Goal: Navigation & Orientation: Find specific page/section

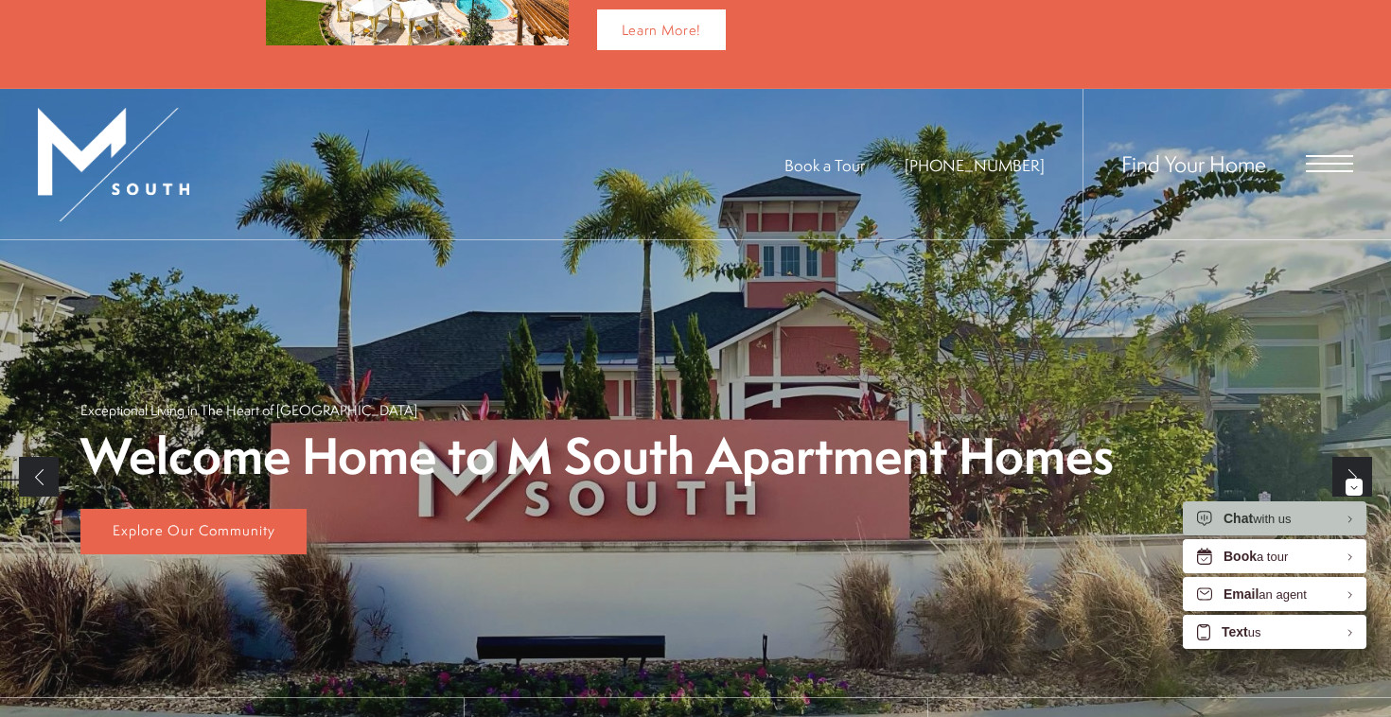
scroll to position [190, 0]
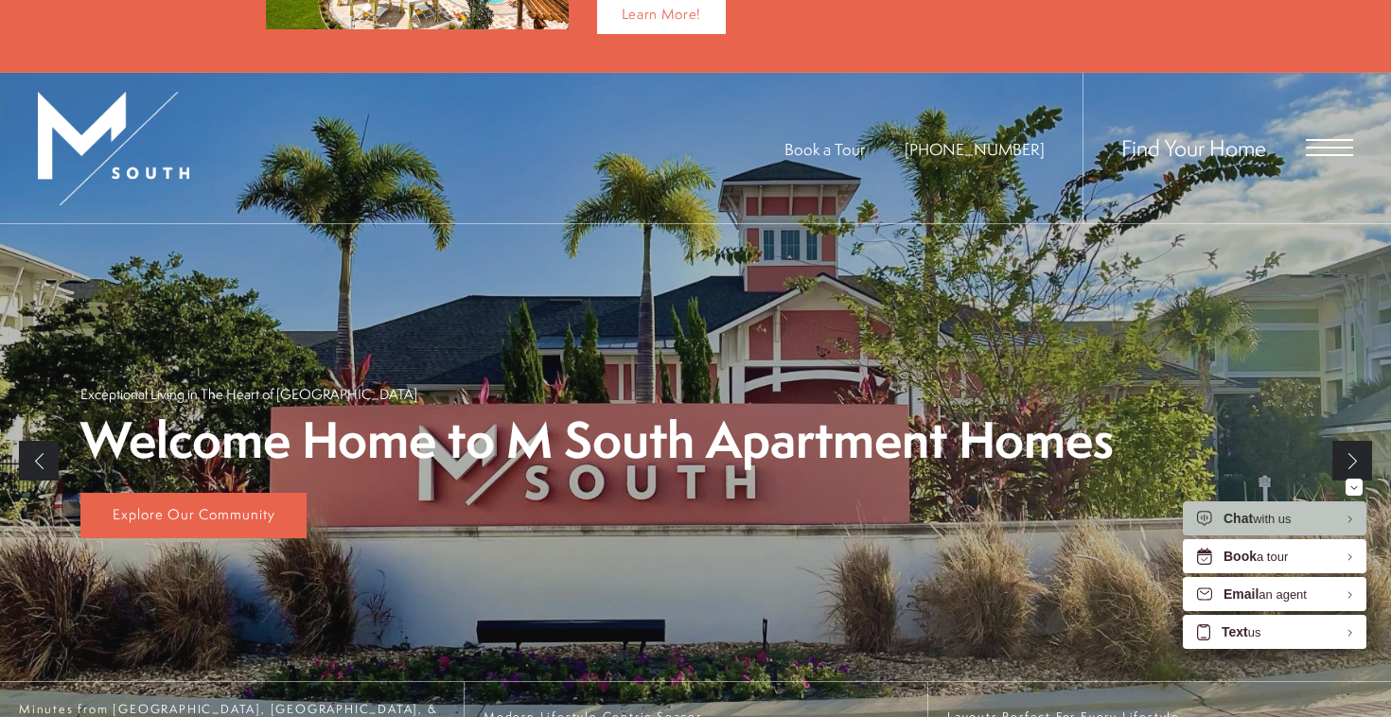
click at [1320, 133] on div "Find Your Home" at bounding box center [1218, 148] width 271 height 150
click at [1318, 144] on span "Open Menu" at bounding box center [1329, 147] width 47 height 17
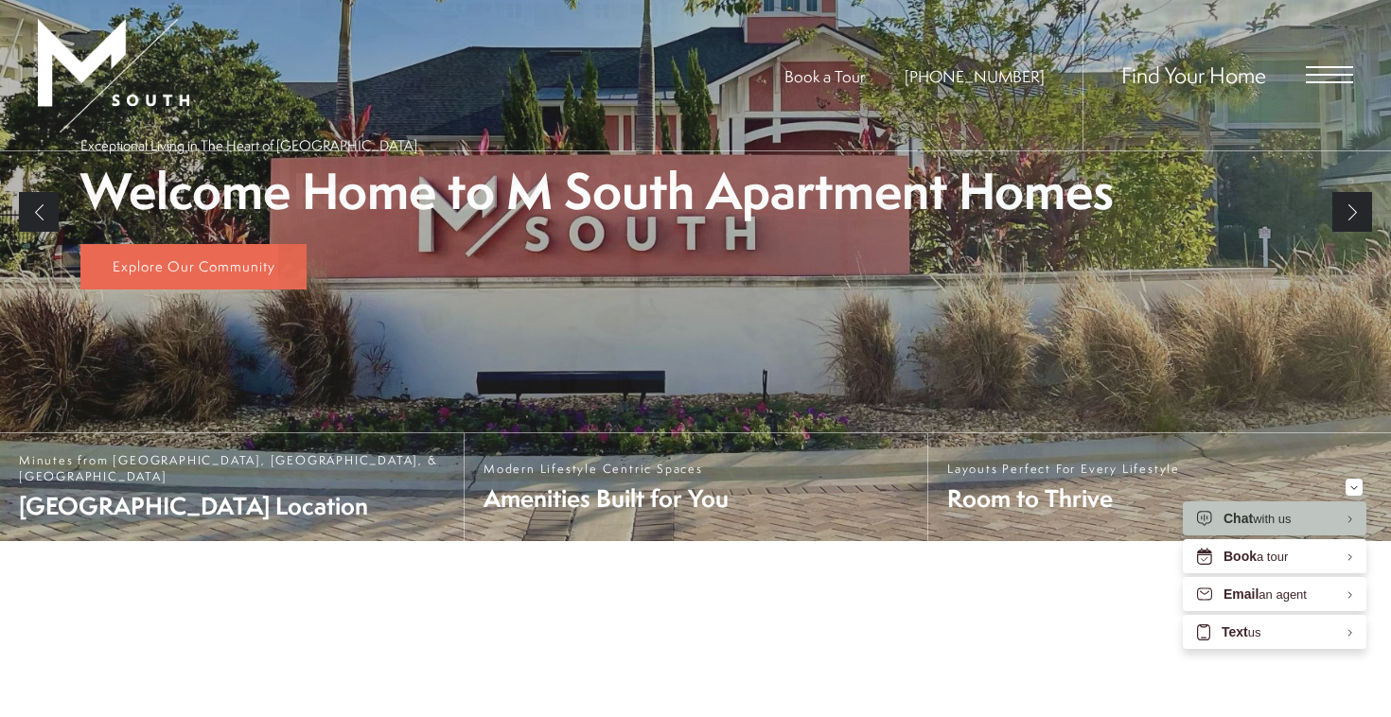
scroll to position [0, 0]
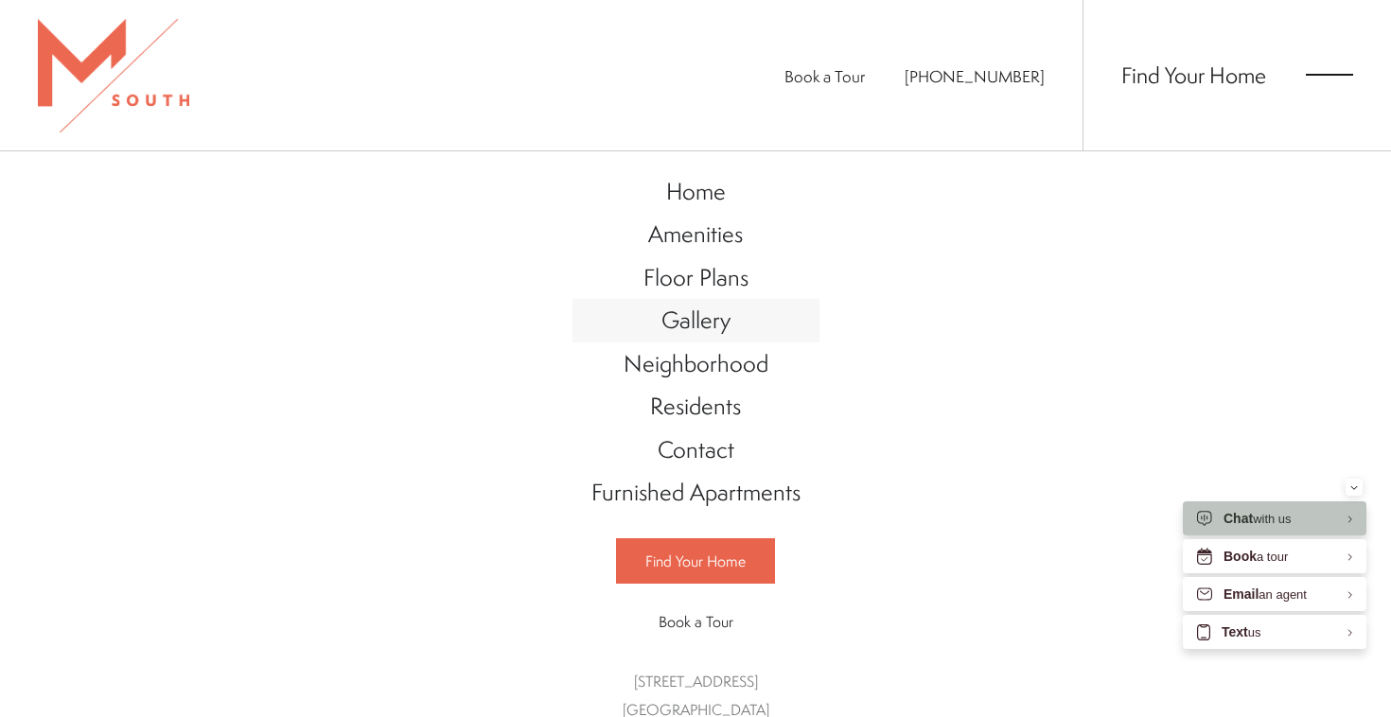
click at [705, 320] on span "Gallery" at bounding box center [695, 320] width 69 height 32
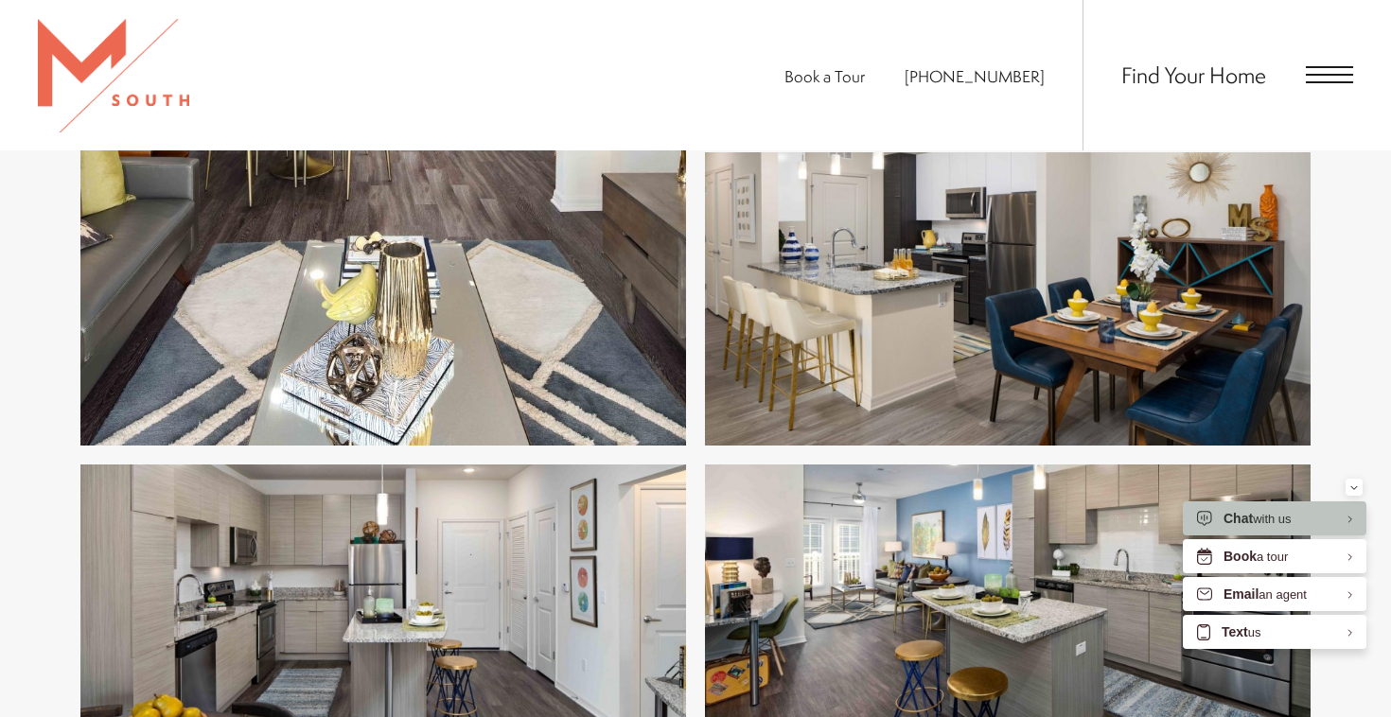
scroll to position [3859, 0]
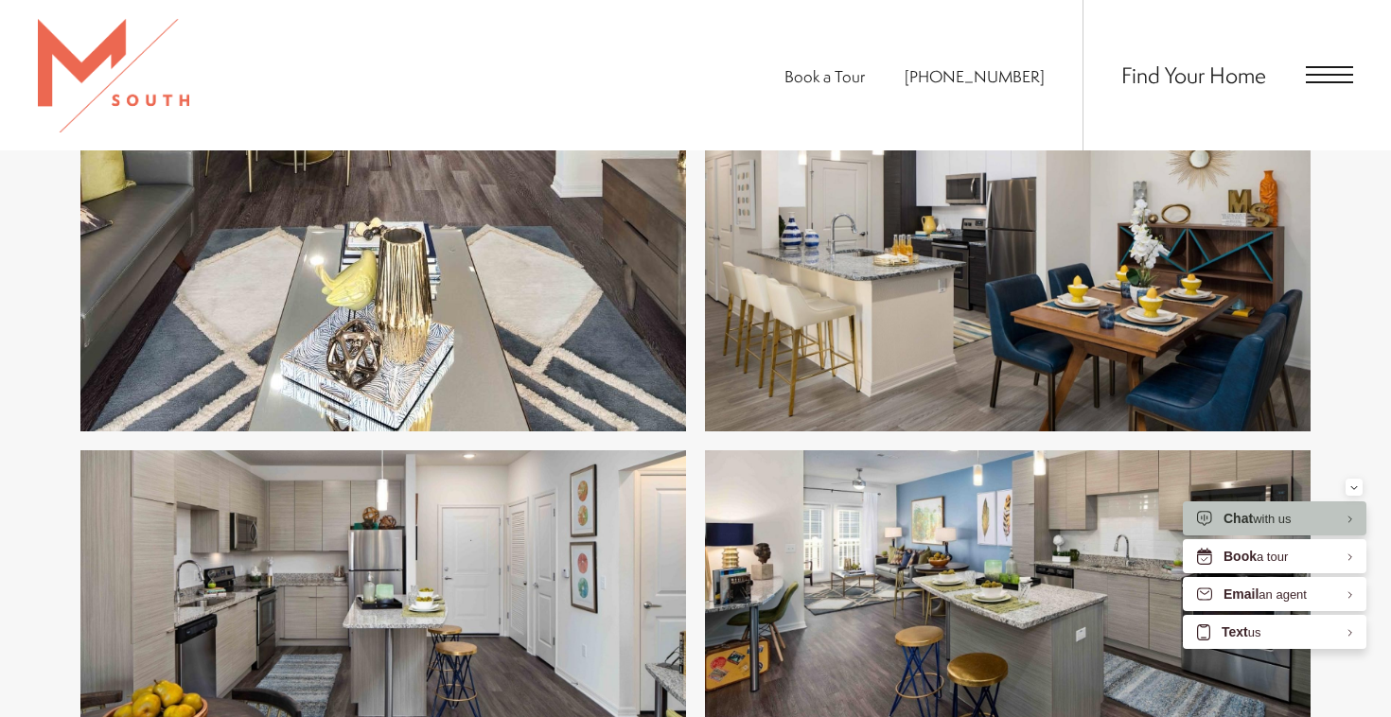
click at [1325, 73] on span "Open Menu" at bounding box center [1329, 74] width 47 height 17
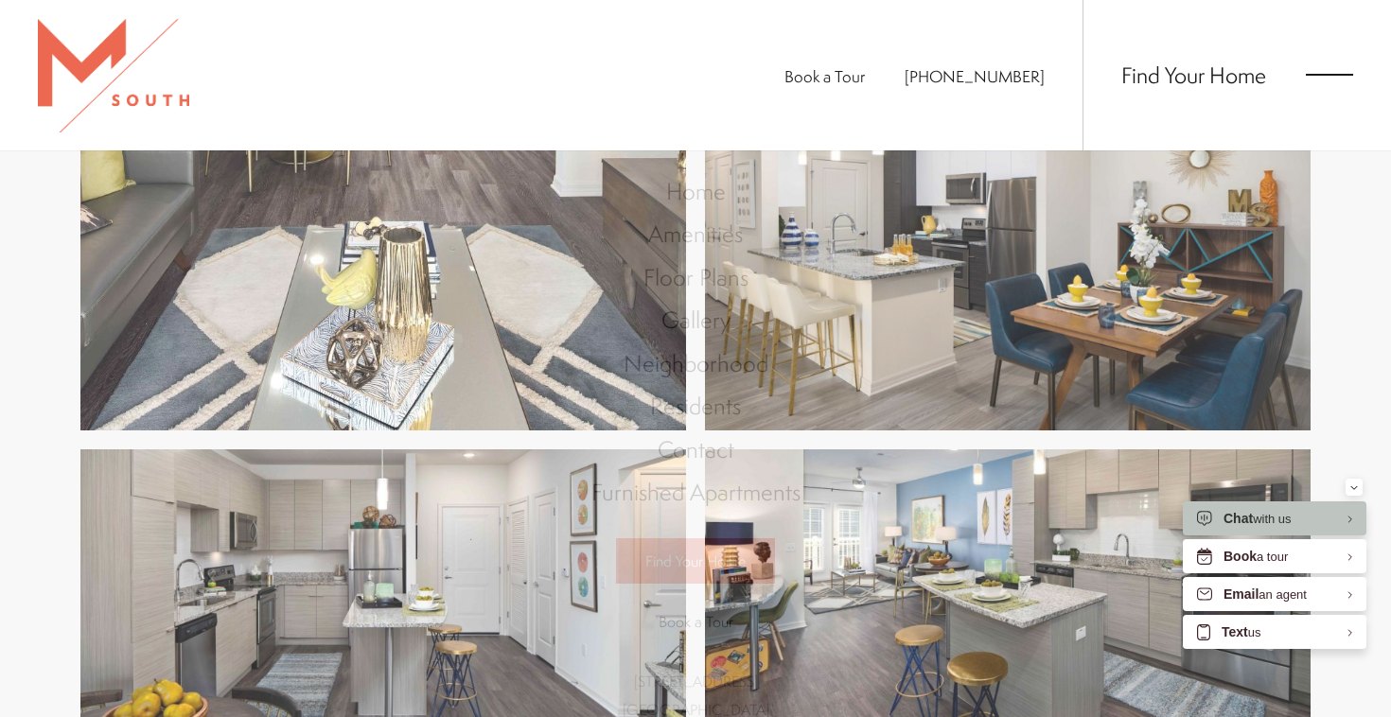
scroll to position [0, 0]
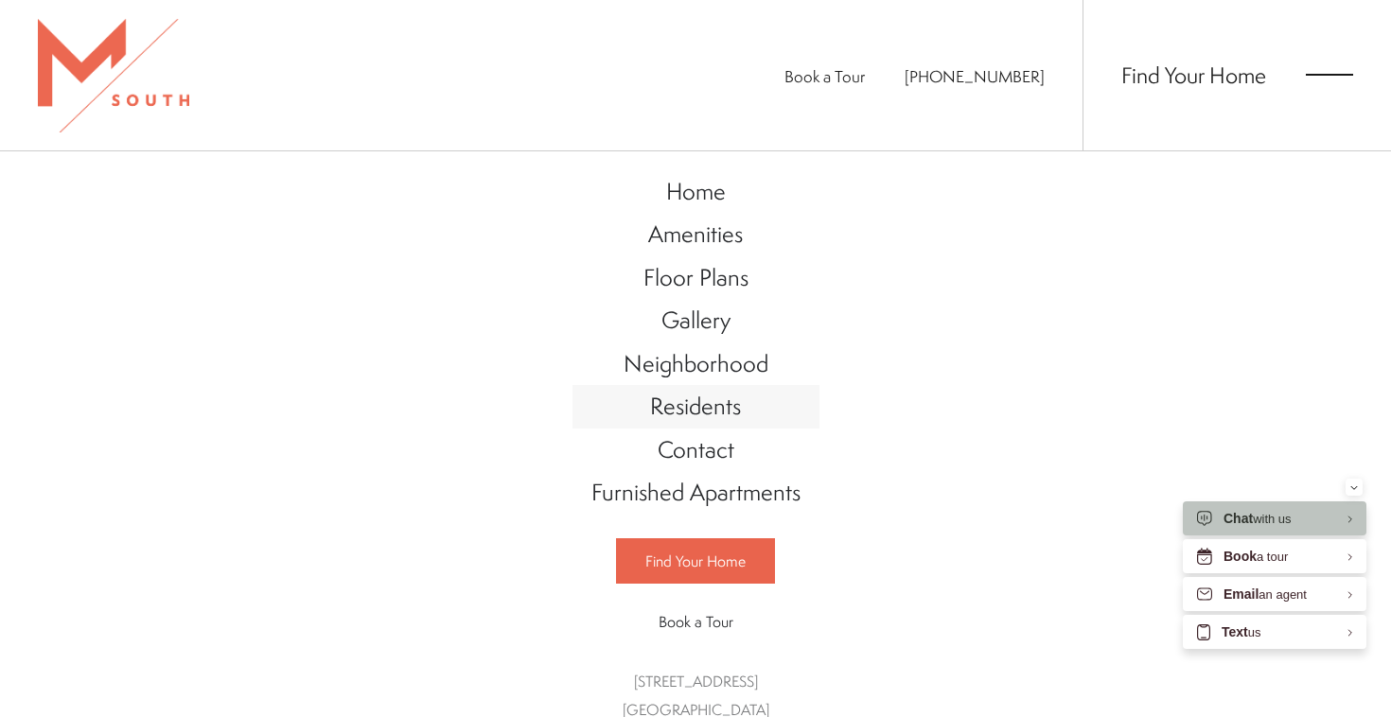
click at [711, 411] on span "Residents" at bounding box center [695, 406] width 91 height 32
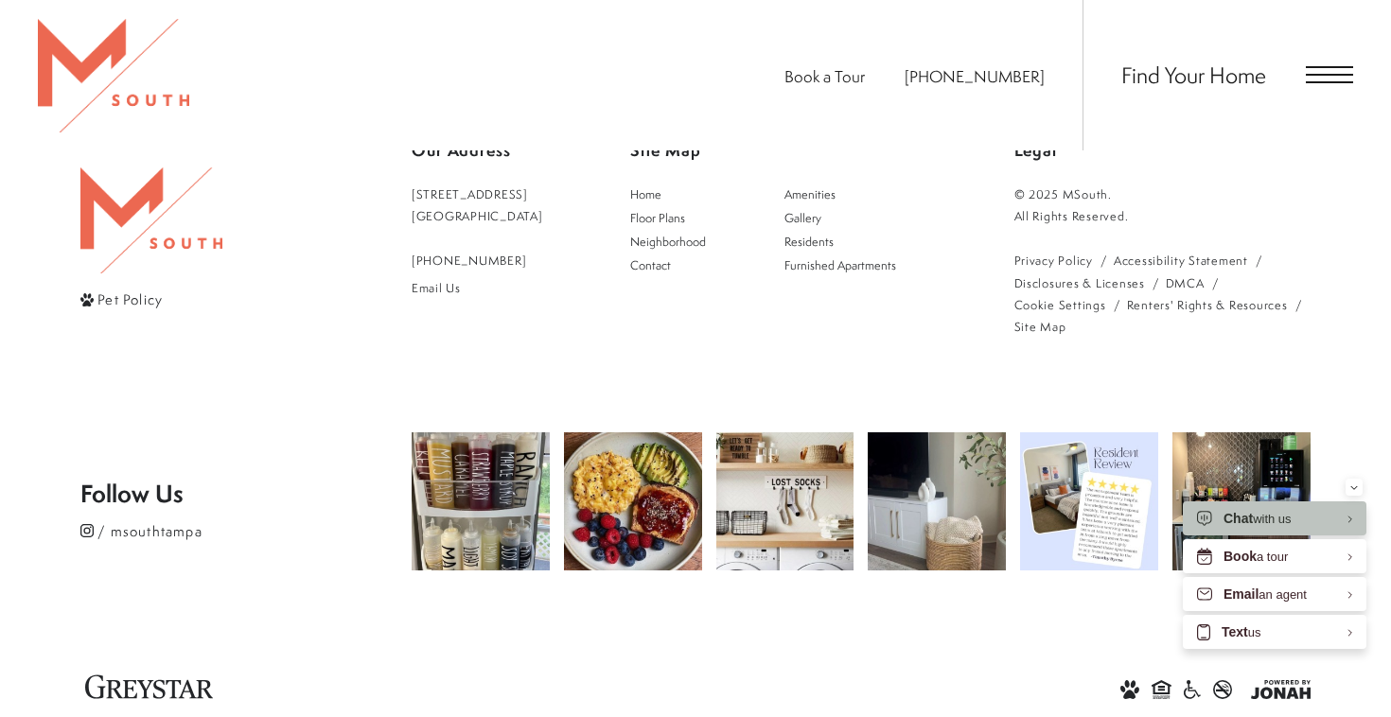
scroll to position [1029, 0]
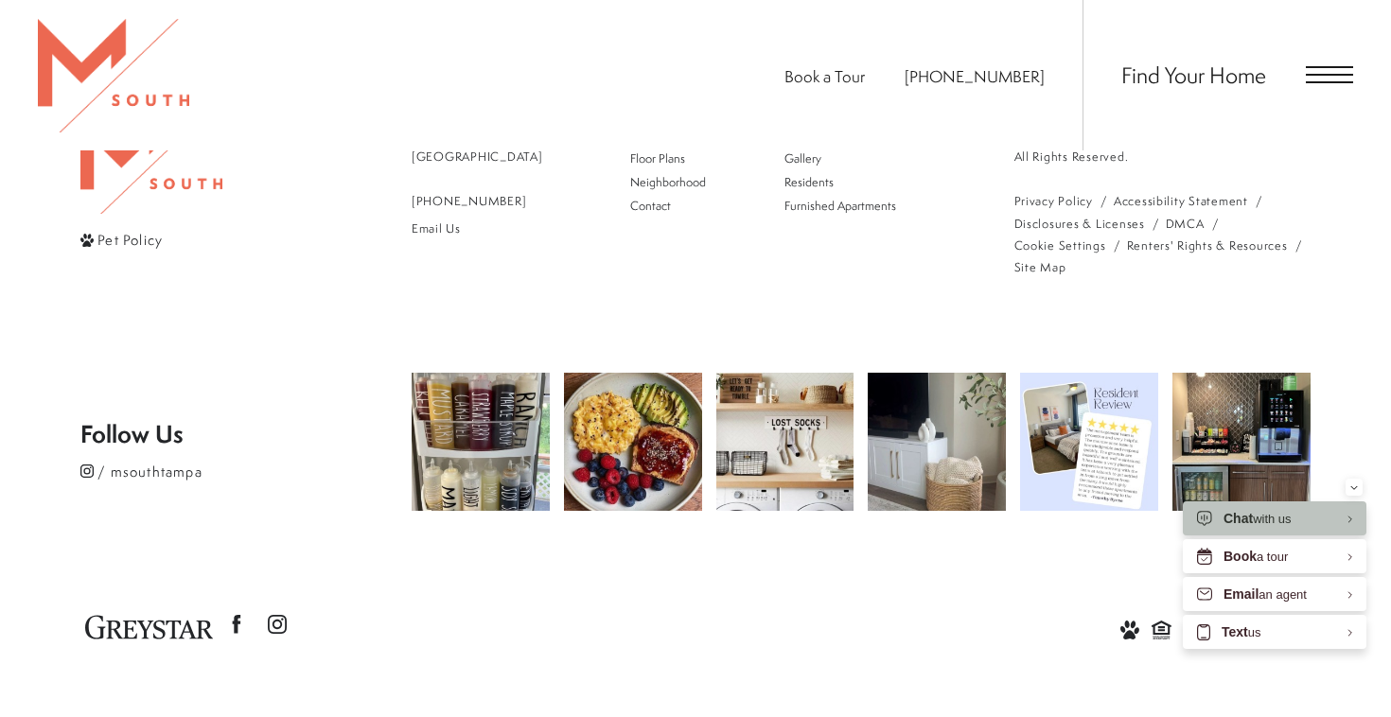
click at [1303, 72] on div "Find Your Home" at bounding box center [1218, 75] width 271 height 150
click at [1340, 71] on span "Open Menu" at bounding box center [1329, 74] width 47 height 17
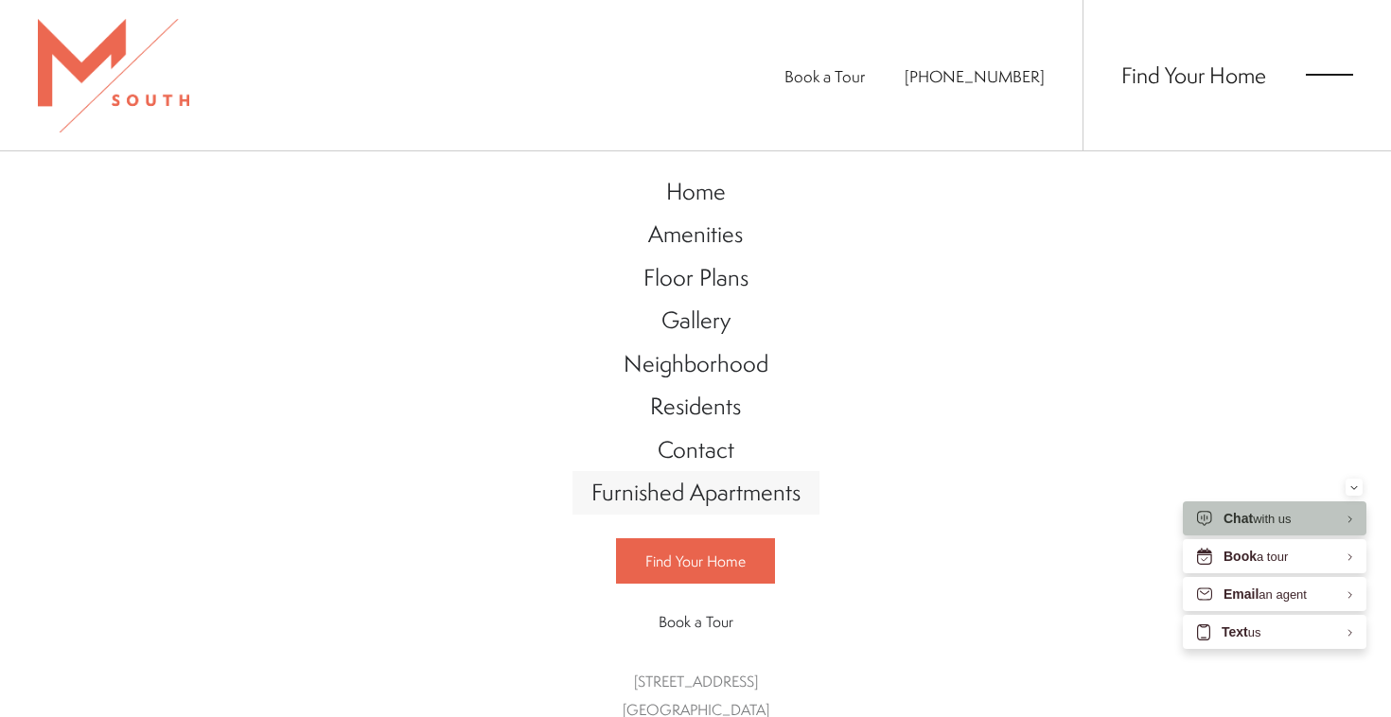
click at [769, 487] on span "Furnished Apartments" at bounding box center [695, 492] width 209 height 32
